Goal: Transaction & Acquisition: Purchase product/service

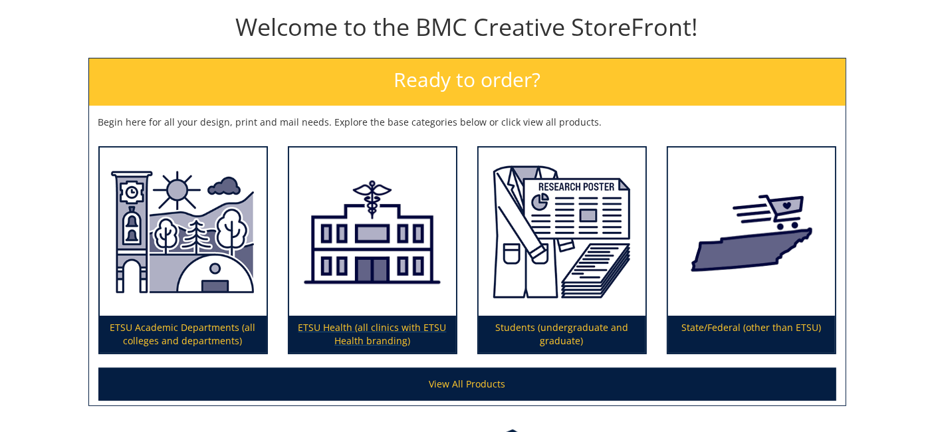
scroll to position [148, 0]
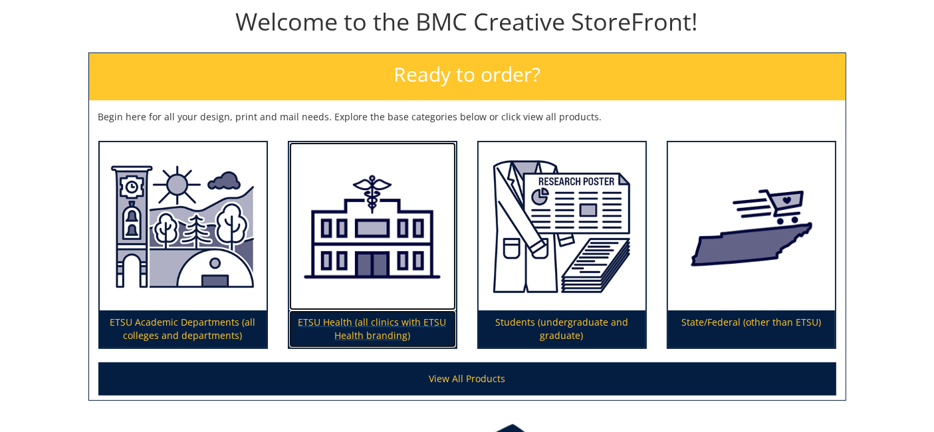
click at [391, 289] on img at bounding box center [372, 226] width 167 height 168
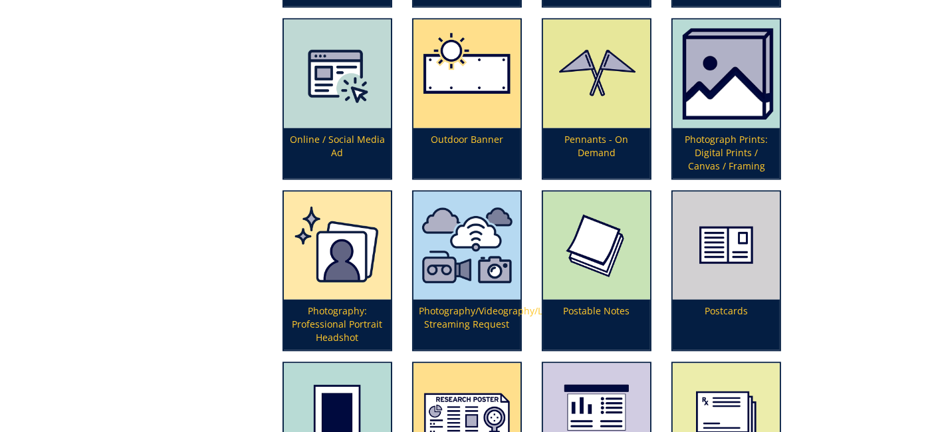
scroll to position [2734, 0]
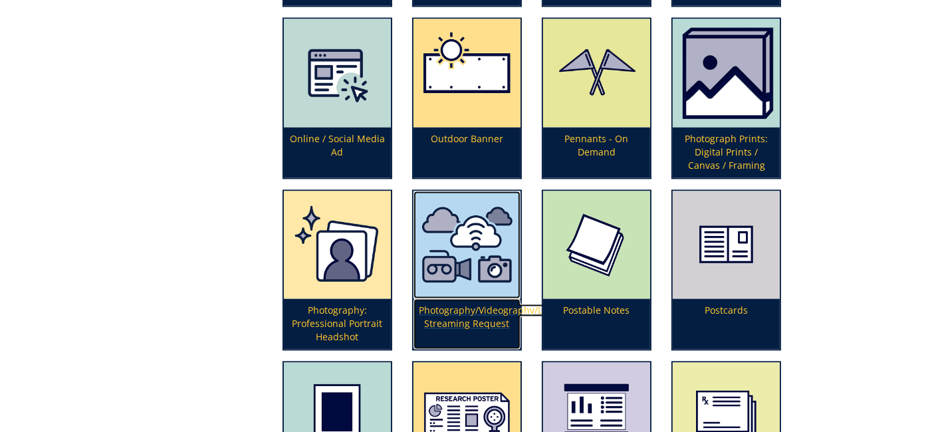
click at [473, 303] on p "Photography/Videography/Live Streaming Request" at bounding box center [467, 324] width 107 height 51
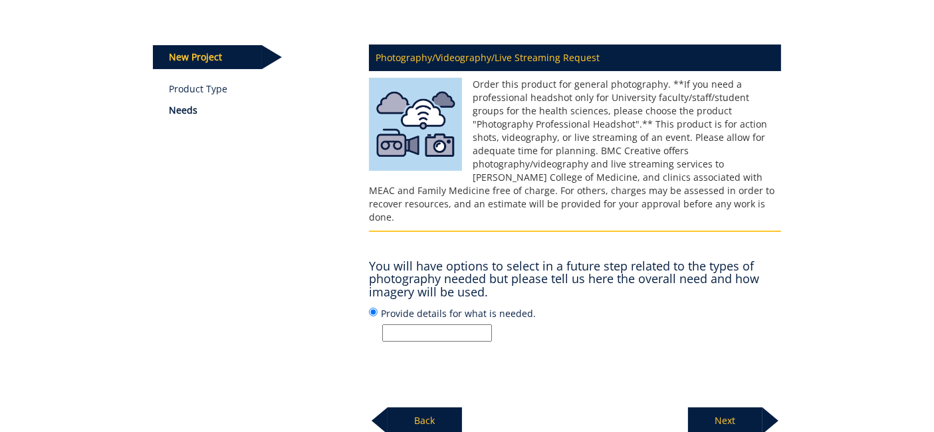
scroll to position [148, 0]
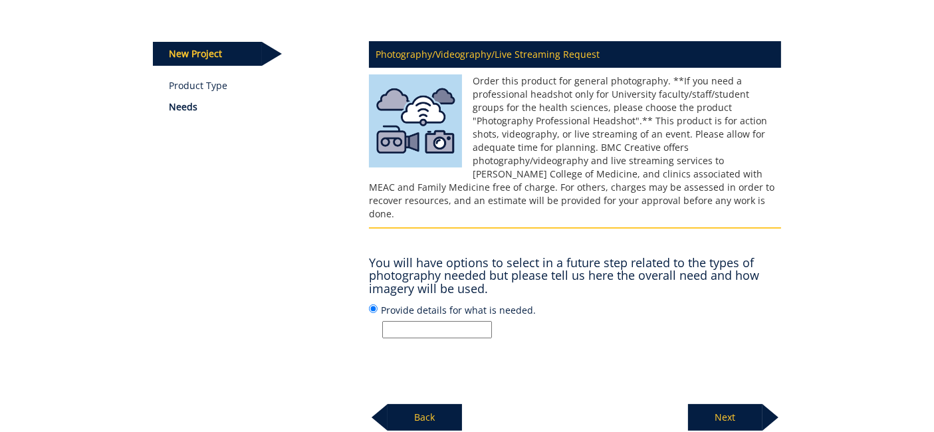
click at [439, 321] on input "Provide details for what is needed." at bounding box center [437, 329] width 110 height 17
type input "N"
type input "New ETSU Health provider marketing photo/video shoot - [PERSON_NAME]"
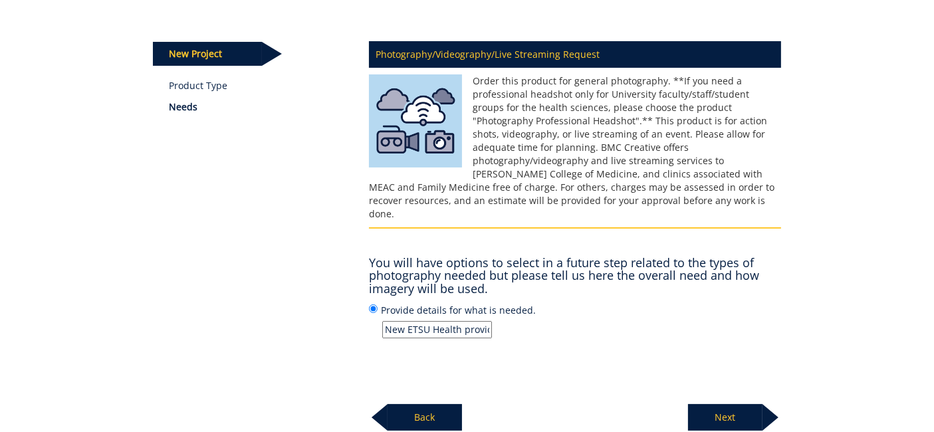
click at [729, 406] on p "Next" at bounding box center [725, 417] width 74 height 27
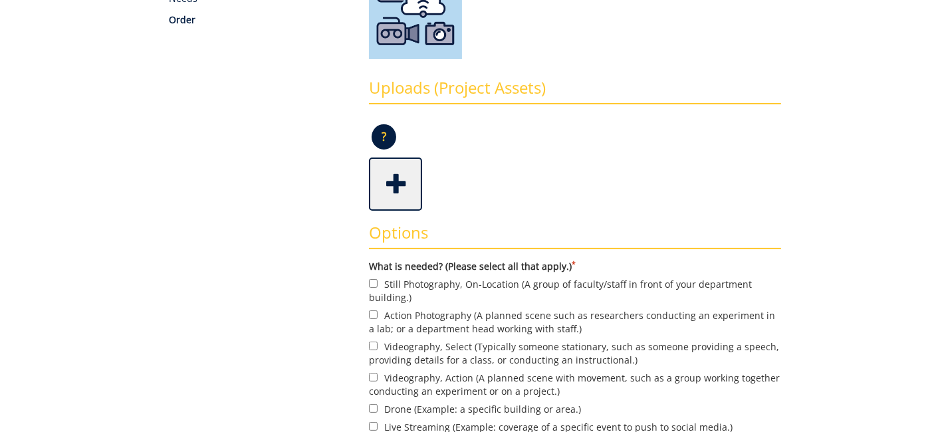
scroll to position [369, 0]
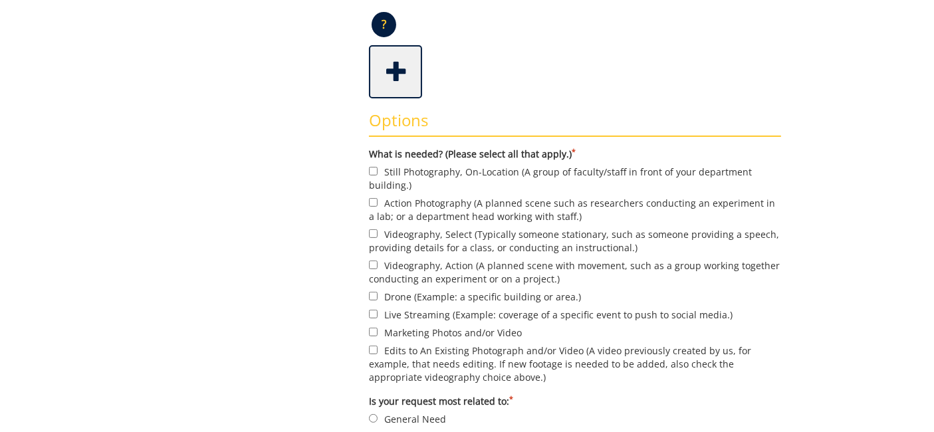
click at [423, 170] on label "Still Photography, On-Location (A group of faculty/staff in front of your depar…" at bounding box center [575, 178] width 412 height 28
click at [378, 170] on input "Still Photography, On-Location (A group of faculty/staff in front of your depar…" at bounding box center [373, 171] width 9 height 9
checkbox input "true"
click at [427, 233] on label "Videography, Select (Typically someone stationary, such as someone providing a …" at bounding box center [575, 241] width 412 height 28
click at [378, 233] on input "Videography, Select (Typically someone stationary, such as someone providing a …" at bounding box center [373, 233] width 9 height 9
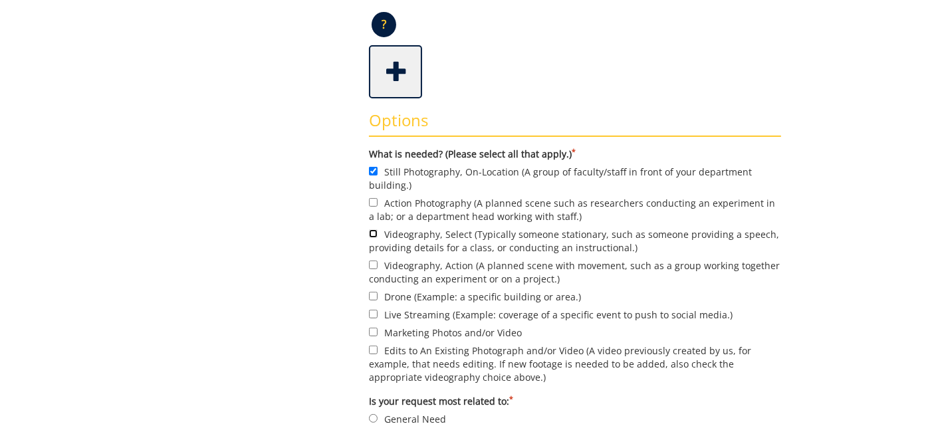
checkbox input "true"
click at [425, 331] on label "Marketing Photos and/or Video" at bounding box center [575, 332] width 412 height 15
click at [378, 331] on input "Marketing Photos and/or Video" at bounding box center [373, 332] width 9 height 9
checkbox input "true"
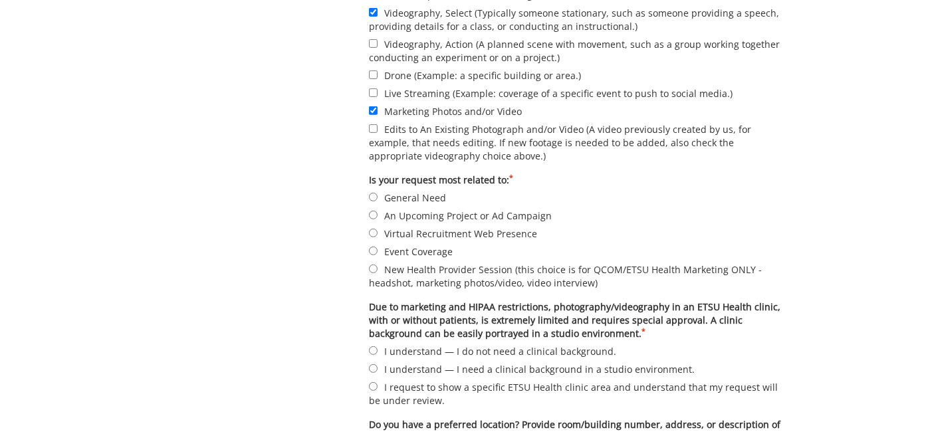
click at [423, 274] on label "New Health Provider Session (this choice is for QCOM/ETSU Health Marketing ONLY…" at bounding box center [575, 276] width 412 height 28
click at [378, 273] on input "New Health Provider Session (this choice is for QCOM/ETSU Health Marketing ONLY…" at bounding box center [373, 269] width 9 height 9
radio input "true"
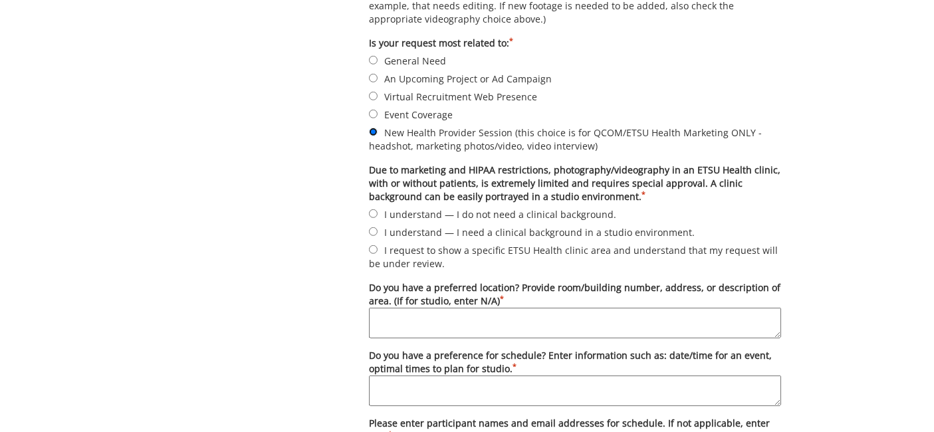
scroll to position [739, 0]
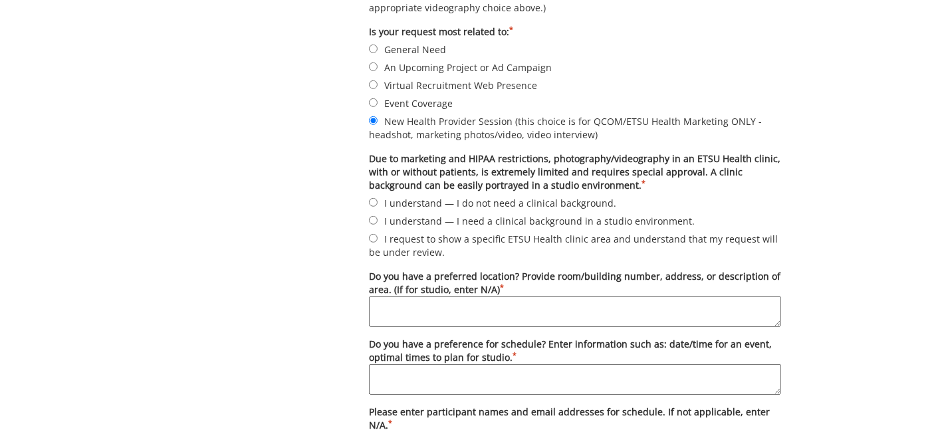
click at [426, 229] on form "What is needed? (Please select all that apply.) * Still Photography, On-Locatio…" at bounding box center [575, 120] width 412 height 685
drag, startPoint x: 426, startPoint y: 229, endPoint x: 428, endPoint y: 221, distance: 8.1
click at [428, 221] on label "I understand — I need a clinical background in a studio environment." at bounding box center [575, 220] width 412 height 15
click at [378, 221] on input "I understand — I need a clinical background in a studio environment." at bounding box center [373, 220] width 9 height 9
radio input "true"
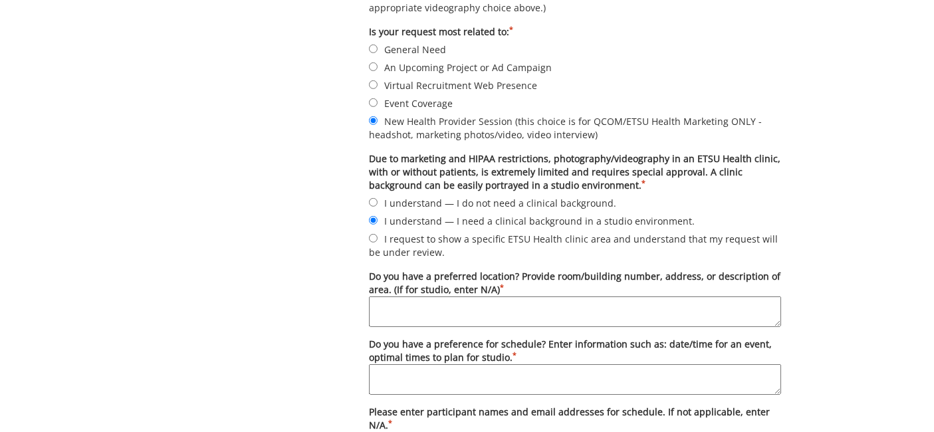
click at [422, 310] on textarea "Do you have a preferred location? Provide room/building number, address, or des…" at bounding box center [575, 312] width 412 height 31
click at [533, 316] on textarea "Do you have a preferred location? Provide room/building number, address, or des…" at bounding box center [575, 312] width 412 height 31
paste textarea "Desiree is scheduling. Headshot in studio, Bishop Hall for marketing photo/vide…"
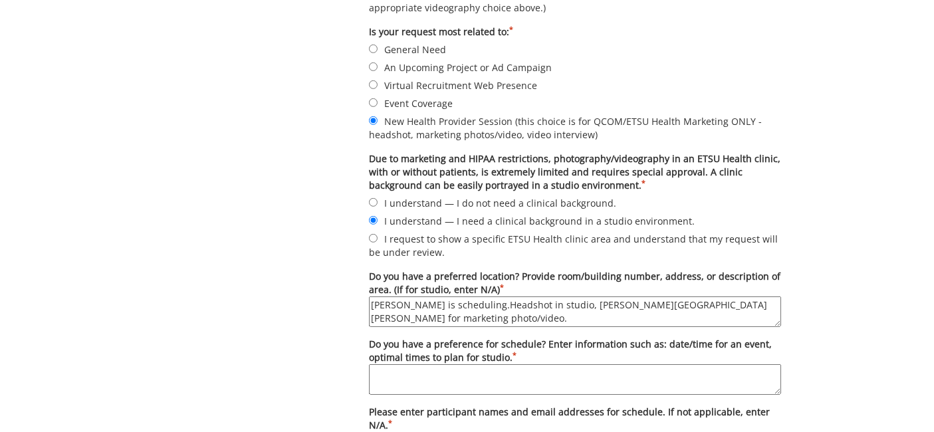
scroll to position [0, 0]
drag, startPoint x: 467, startPoint y: 305, endPoint x: 315, endPoint y: 308, distance: 151.7
type textarea "Headshot in studio, Bishop Hall for marketing photo/video."
click at [416, 377] on textarea "Do you have a preference for schedule? Enter information such as: date/time for…" at bounding box center [575, 379] width 412 height 31
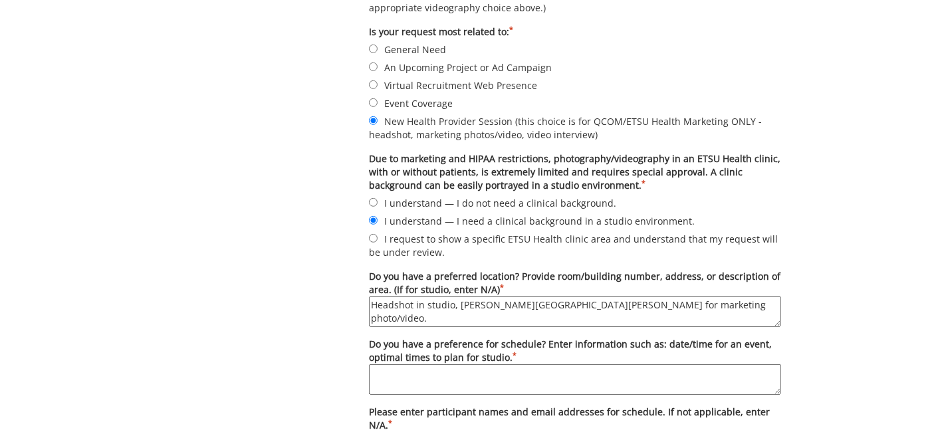
paste textarea "Desiree is scheduling."
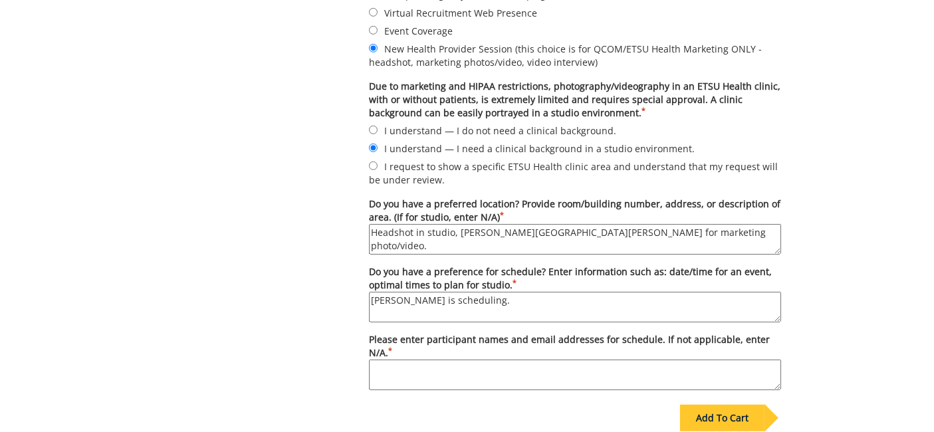
scroll to position [813, 0]
type textarea "Desiree is scheduling."
click at [638, 216] on label "Do you have a preferred location? Provide room/building number, address, or des…" at bounding box center [575, 224] width 412 height 57
click at [638, 223] on textarea "Headshot in studio, Bishop Hall for marketing photo/video." at bounding box center [575, 238] width 412 height 31
click at [636, 236] on textarea "Headshot in studio, Bishop Hall for marketing photo/video." at bounding box center [575, 238] width 412 height 31
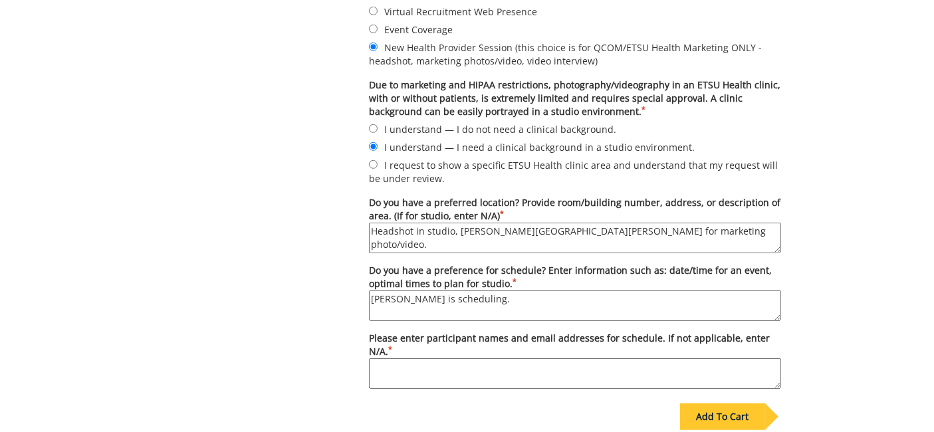
paste textarea "Desiree is scheduling."
type textarea "Headshot in studio, Bishop Hall for marketing photo/video. Desiree is schedulin…"
click at [529, 363] on textarea "Please enter participant names and email addresses for schedule. If not applica…" at bounding box center [575, 373] width 412 height 31
paste textarea "Desiree is scheduling."
type textarea "Desiree is scheduling."
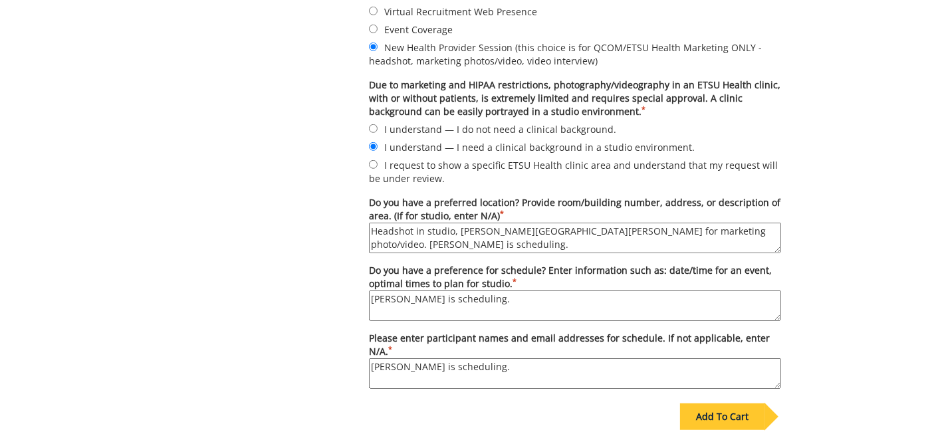
click at [736, 404] on div "Add To Cart" at bounding box center [722, 417] width 84 height 27
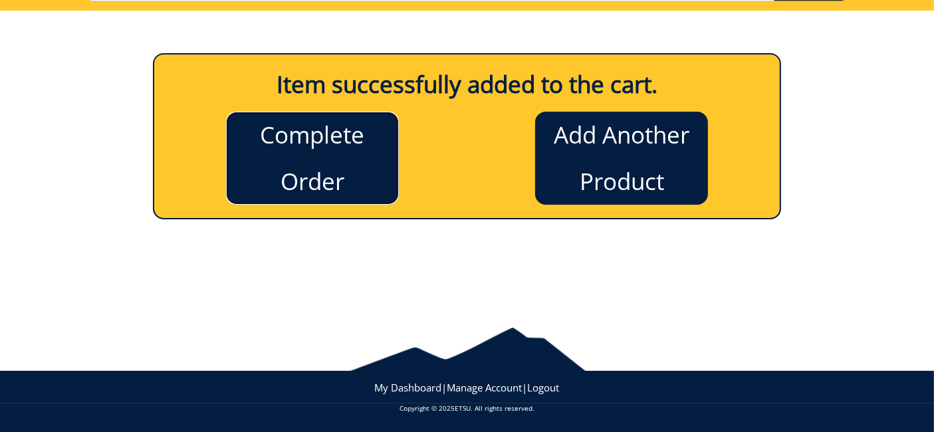
click at [364, 179] on link "Complete Order" at bounding box center [312, 158] width 173 height 93
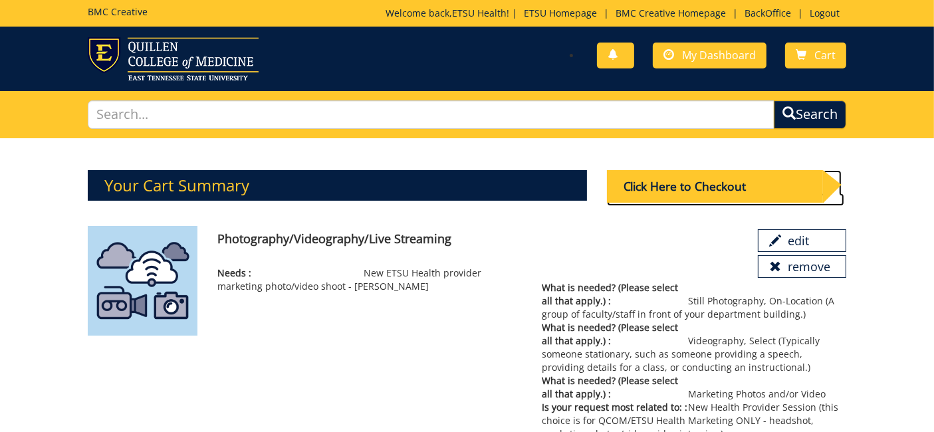
click at [723, 178] on div "Click Here to Checkout" at bounding box center [715, 186] width 216 height 33
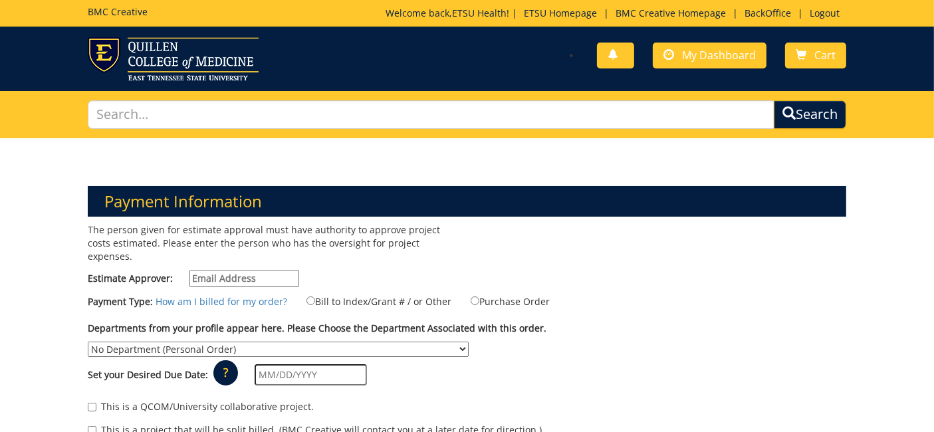
click at [251, 270] on input "Estimate Approver:" at bounding box center [245, 278] width 110 height 17
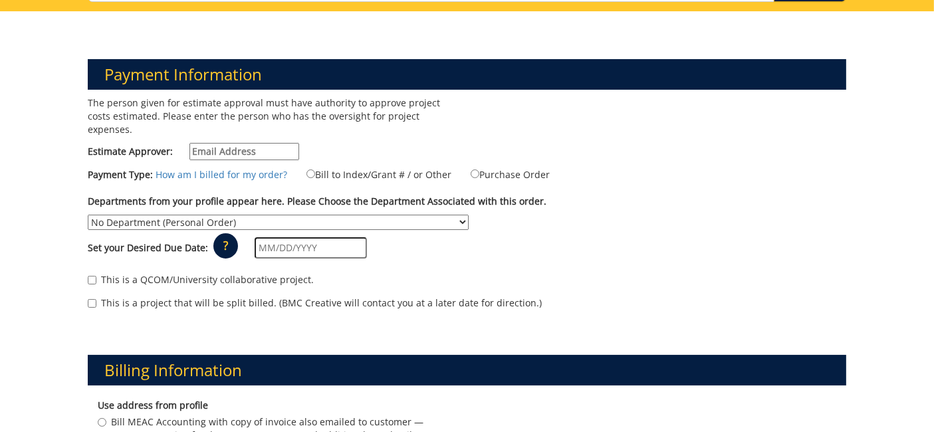
scroll to position [148, 0]
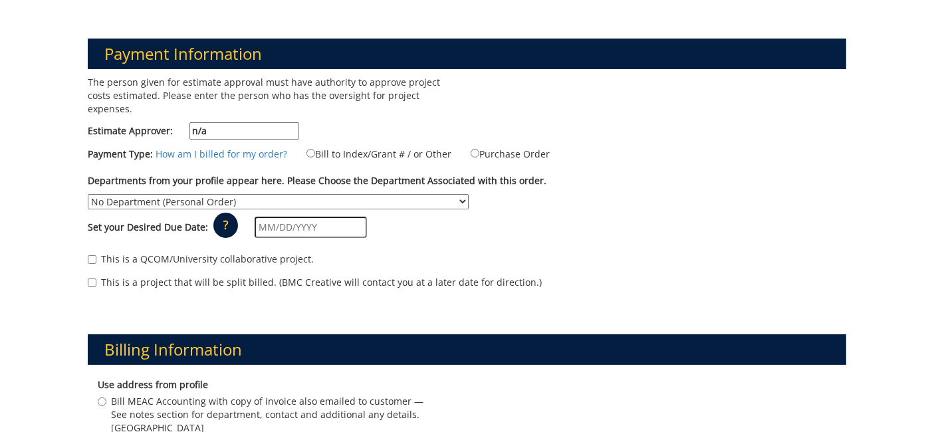
type input "n/a"
click at [364, 146] on label "Bill to Index/Grant # / or Other" at bounding box center [371, 153] width 162 height 15
click at [315, 149] on input "Bill to Index/Grant # / or Other" at bounding box center [311, 153] width 9 height 9
radio input "true"
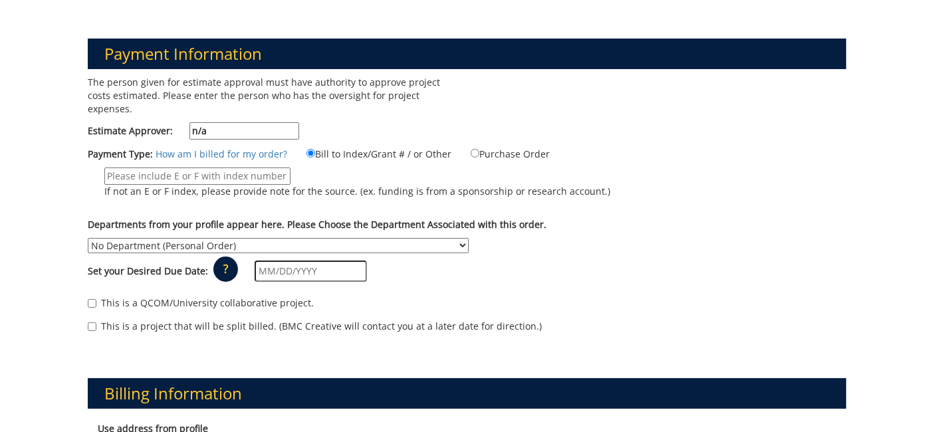
drag, startPoint x: 213, startPoint y: 170, endPoint x: 209, endPoint y: 162, distance: 8.0
click at [211, 168] on label "If not an E or F index, please provide note for the source. (ex. funding is fro…" at bounding box center [349, 186] width 523 height 37
click at [209, 168] on input "If not an E or F index, please provide note for the source. (ex. funding is fro…" at bounding box center [197, 176] width 186 height 17
type input "m"
type input "n/a"
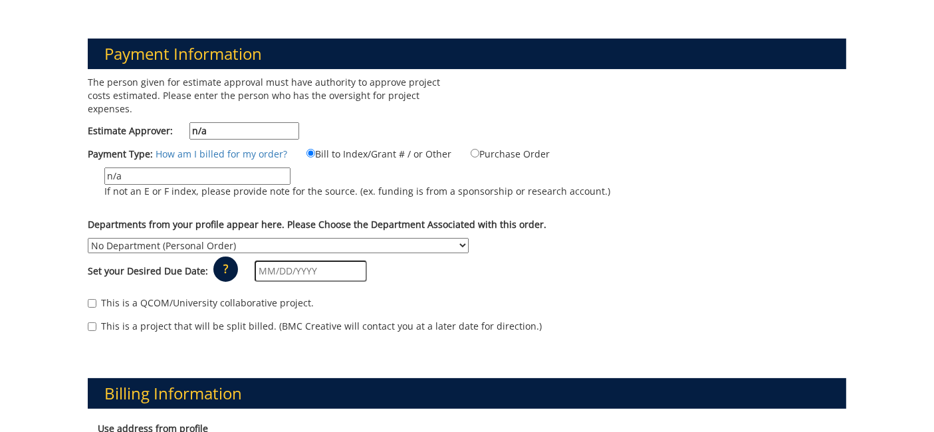
click at [331, 238] on select "No Department (Personal Order) Academic Affairs COM Anatomy and Cell Biology Bi…" at bounding box center [278, 245] width 381 height 15
select select "70"
click at [88, 238] on select "No Department (Personal Order) Academic Affairs COM Anatomy and Cell Biology Bi…" at bounding box center [278, 245] width 381 height 15
click at [427, 290] on div "This is a QCOM/University collaborative project. This is a project that will be…" at bounding box center [467, 318] width 779 height 57
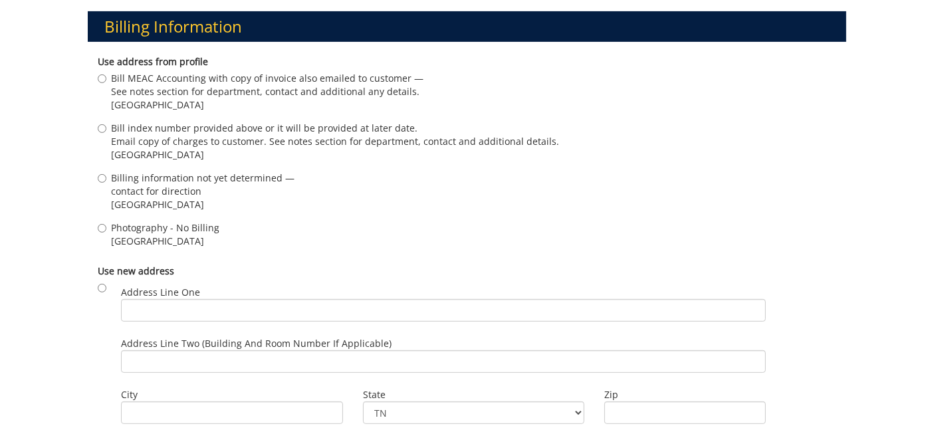
scroll to position [517, 0]
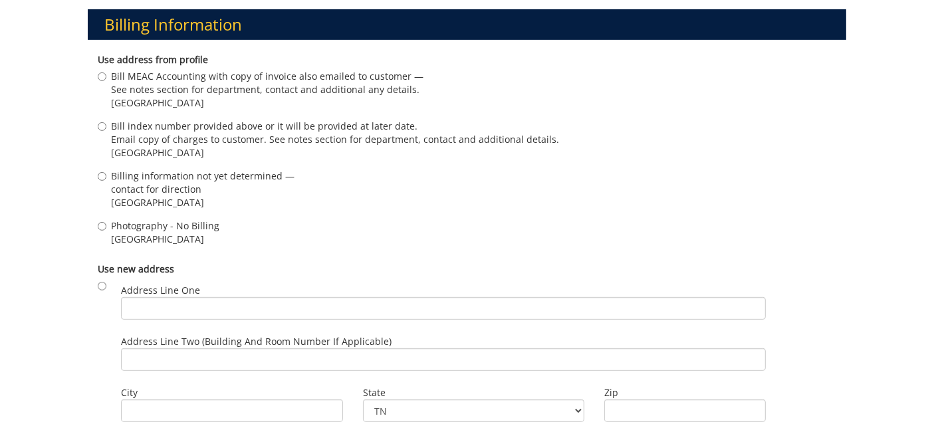
click at [190, 233] on span "[GEOGRAPHIC_DATA]" at bounding box center [165, 239] width 108 height 13
click at [106, 222] on input "Photography - No Billing [GEOGRAPHIC_DATA]" at bounding box center [102, 226] width 9 height 9
radio input "true"
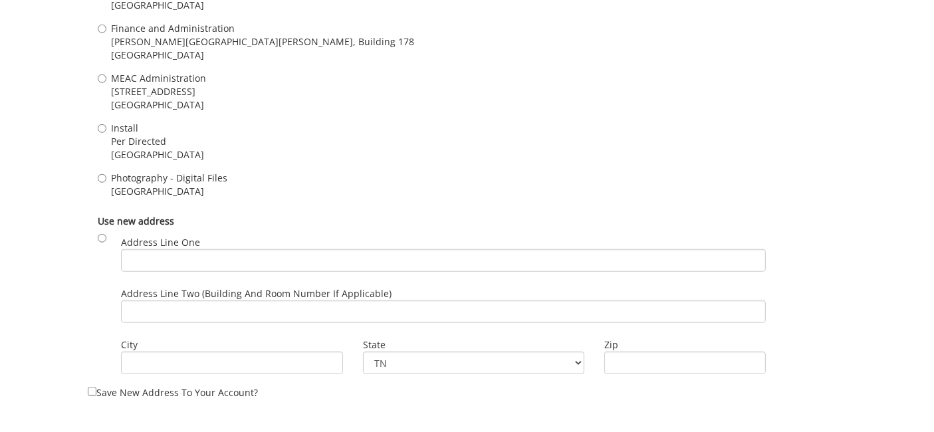
scroll to position [1330, 0]
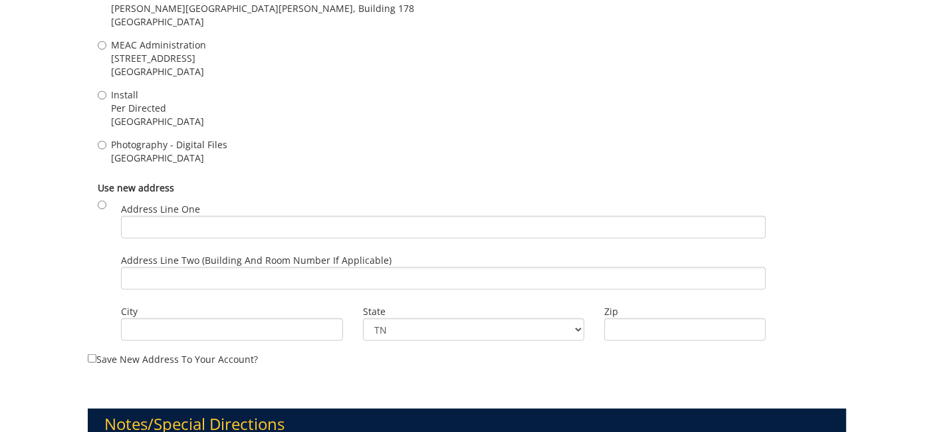
click at [160, 152] on span "[GEOGRAPHIC_DATA]" at bounding box center [169, 158] width 116 height 13
click at [106, 141] on input "Photography - Digital Files [GEOGRAPHIC_DATA]" at bounding box center [102, 145] width 9 height 9
radio input "true"
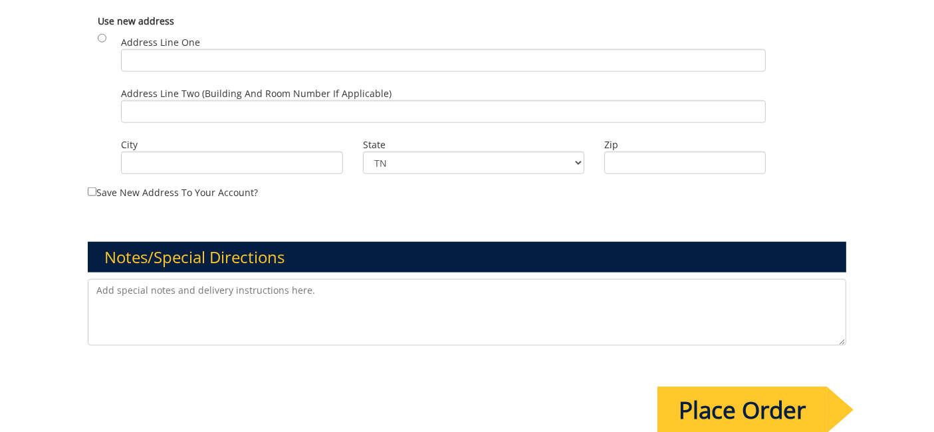
scroll to position [1551, 0]
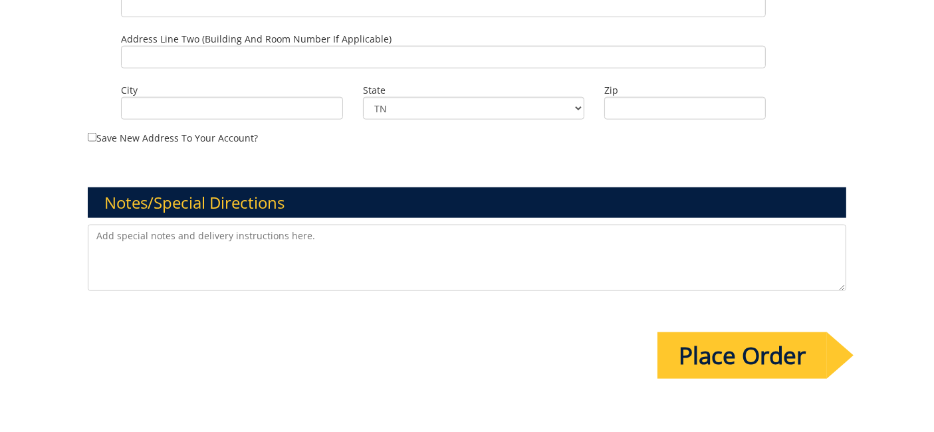
click at [200, 242] on textarea at bounding box center [467, 258] width 759 height 67
type textarea "New ETSU Health provider marketing photo/video shoot - [PERSON_NAME] of Family …"
click at [722, 341] on input "Place Order" at bounding box center [743, 356] width 170 height 47
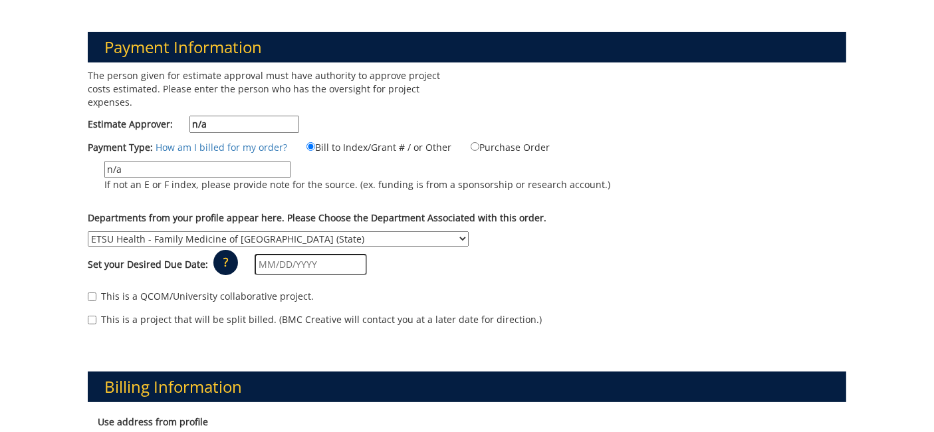
scroll to position [221, 0]
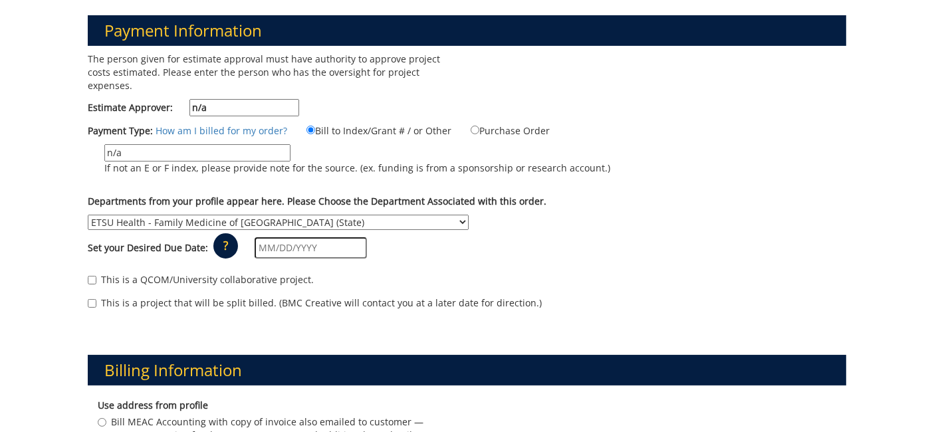
click at [325, 237] on input "text" at bounding box center [311, 247] width 112 height 21
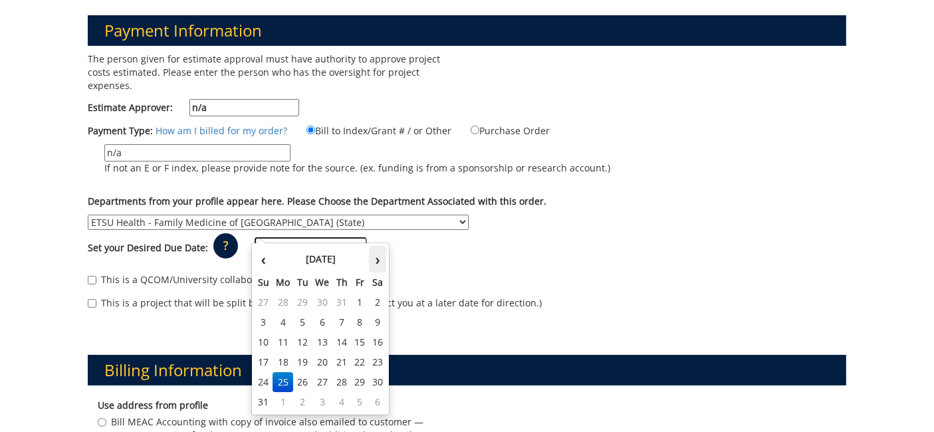
click at [372, 263] on th "›" at bounding box center [377, 259] width 17 height 27
click at [301, 338] on td "16" at bounding box center [302, 343] width 19 height 20
type input "[DATE]"
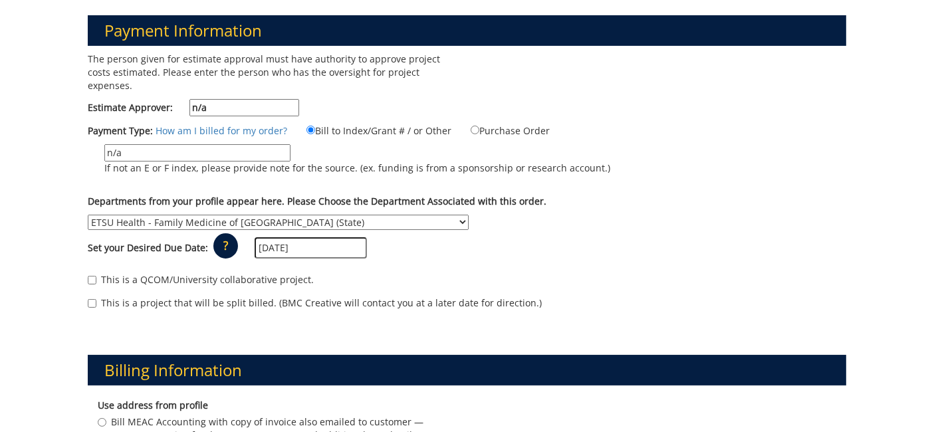
click at [666, 230] on div "Set your Desired Due Date: ? × How long will my project take to finish? : Pleas…" at bounding box center [467, 248] width 779 height 37
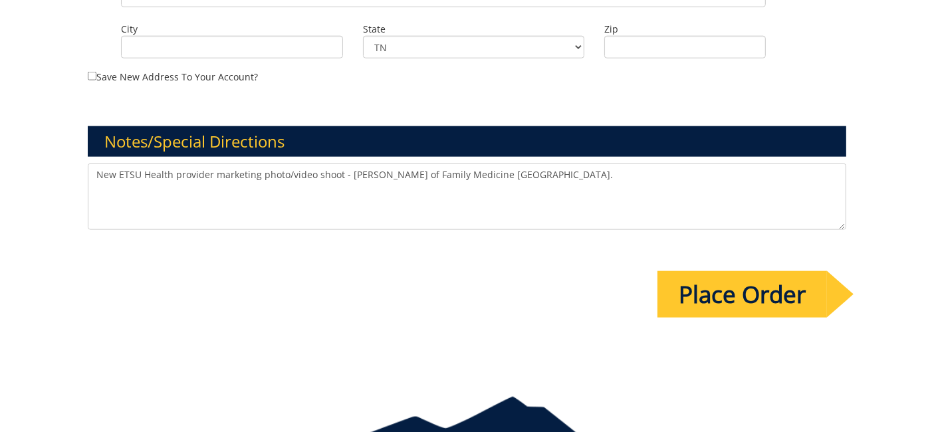
scroll to position [1716, 0]
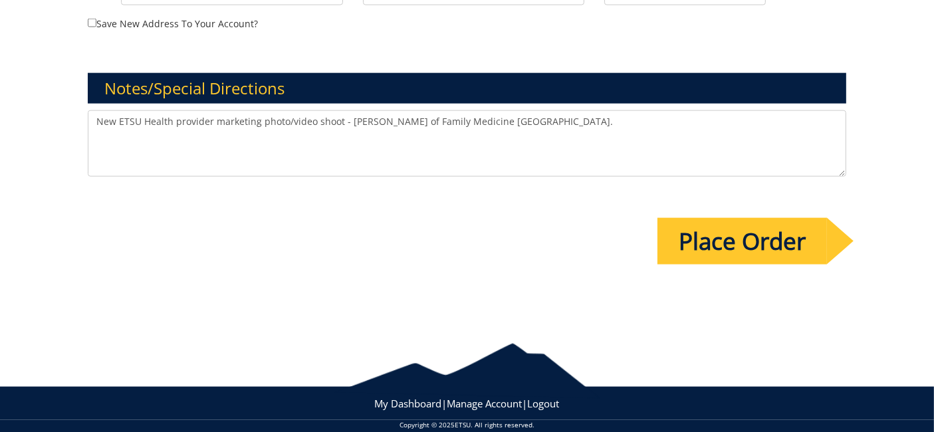
click at [765, 218] on input "Place Order" at bounding box center [743, 241] width 170 height 47
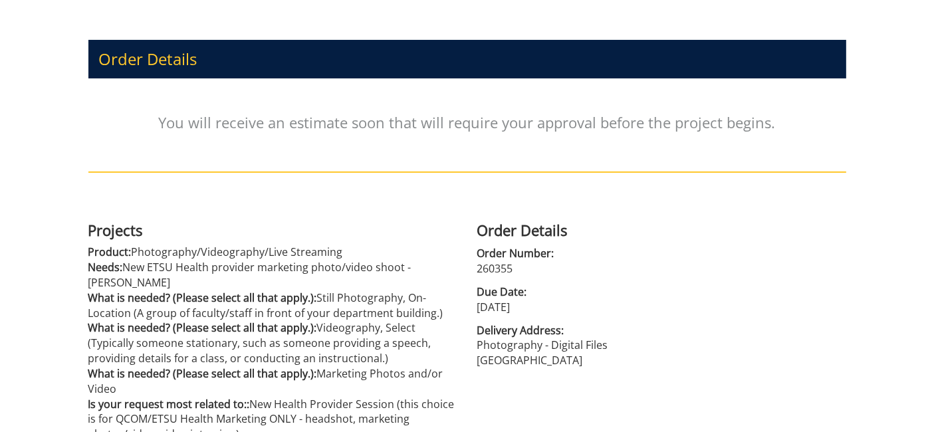
scroll to position [148, 0]
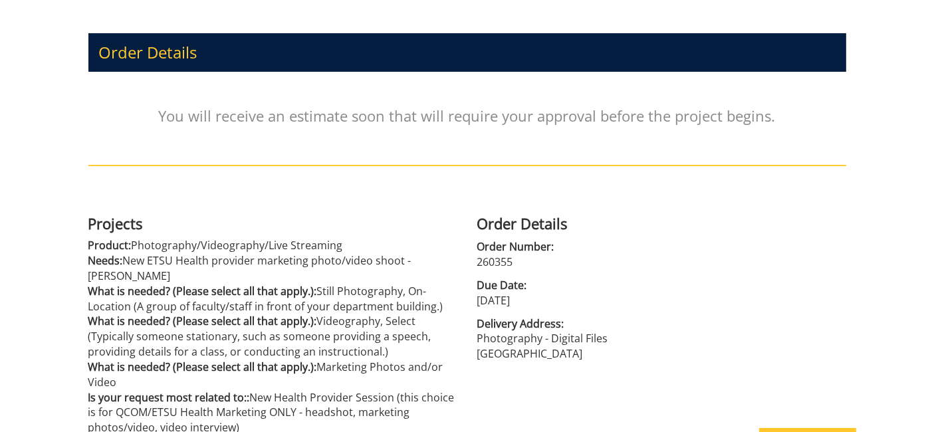
click at [501, 253] on span "Order Number:" at bounding box center [661, 246] width 369 height 15
click at [499, 258] on p "260355" at bounding box center [661, 262] width 369 height 15
copy p "260355"
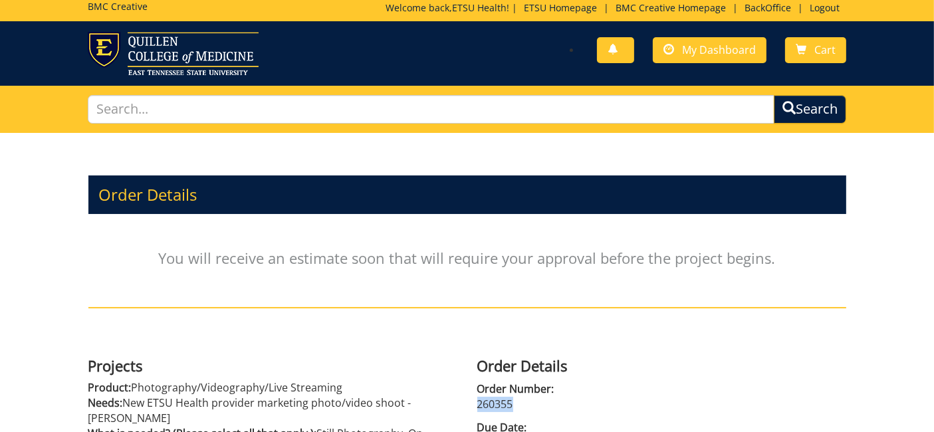
scroll to position [0, 0]
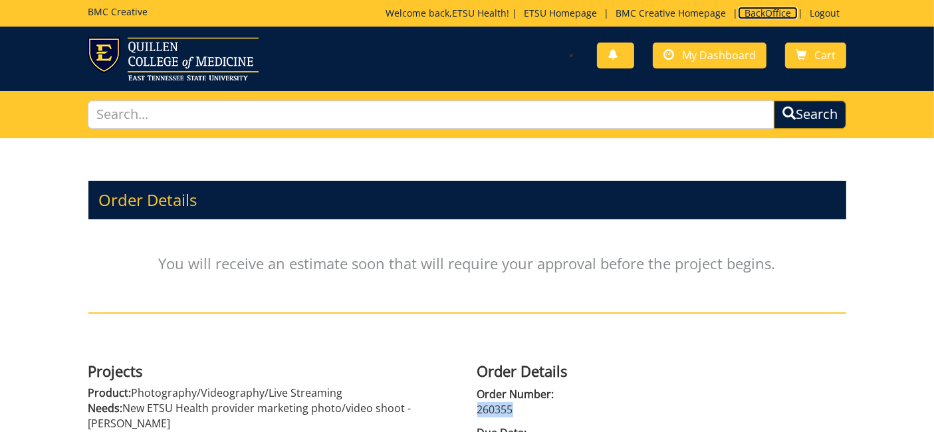
click at [765, 13] on link "BackOffice" at bounding box center [768, 13] width 60 height 13
